Goal: Information Seeking & Learning: Learn about a topic

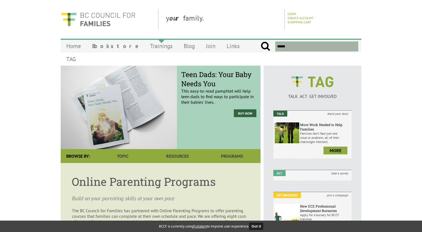
click at [144, 48] on link "Trainings" at bounding box center [161, 45] width 34 height 13
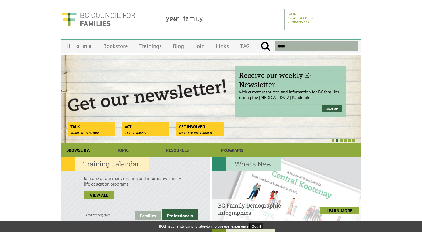
click at [333, 141] on span at bounding box center [332, 140] width 3 height 3
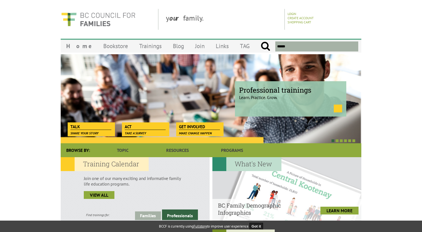
click at [336, 109] on link at bounding box center [337, 109] width 8 height 8
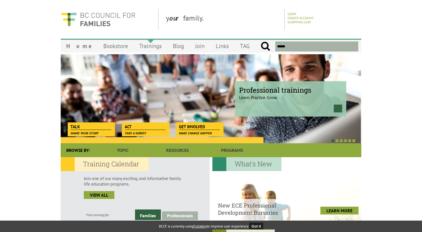
click at [135, 46] on link "Trainings" at bounding box center [150, 45] width 34 height 13
